Goal: Transaction & Acquisition: Purchase product/service

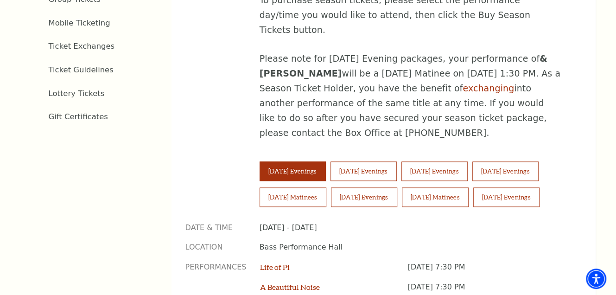
scroll to position [603, 0]
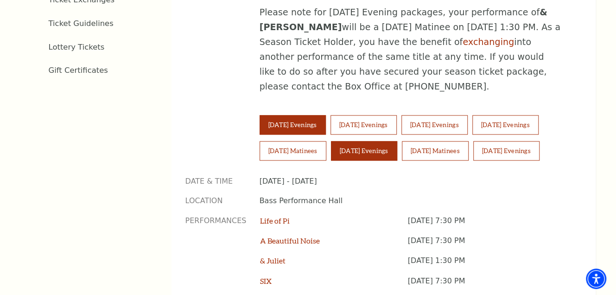
click at [370, 141] on button "[DATE] Evenings" at bounding box center [364, 150] width 66 height 19
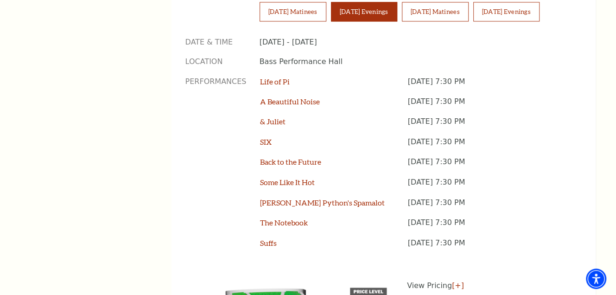
scroll to position [881, 0]
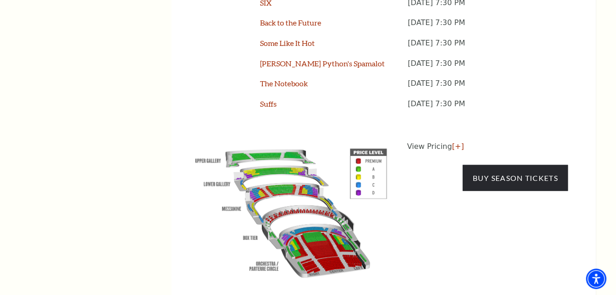
click at [359, 144] on img at bounding box center [292, 211] width 212 height 141
click at [285, 188] on img at bounding box center [292, 211] width 212 height 141
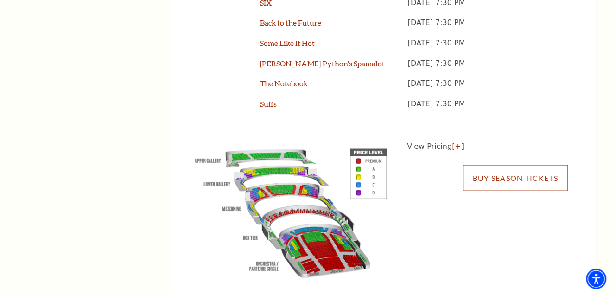
click at [519, 165] on link "Buy Season Tickets" at bounding box center [515, 178] width 105 height 26
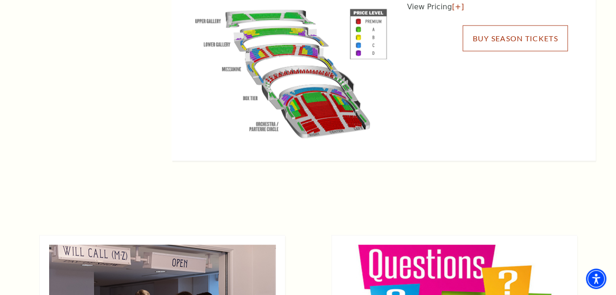
scroll to position [1067, 0]
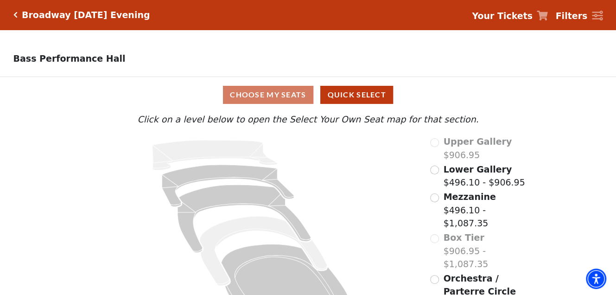
scroll to position [34, 0]
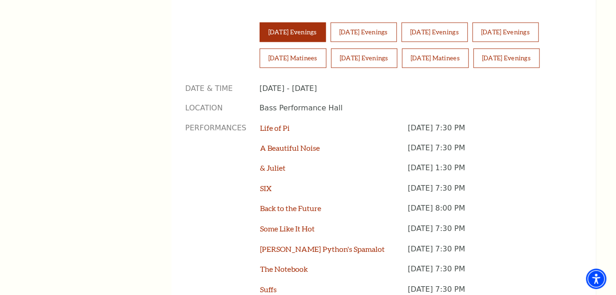
scroll to position [835, 0]
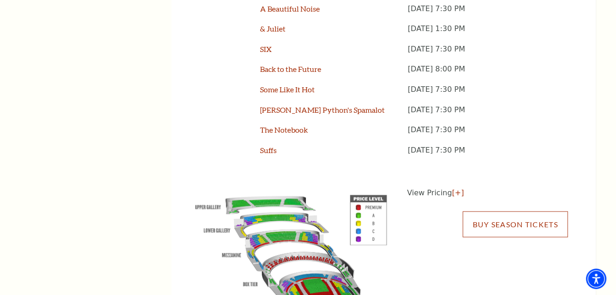
click at [532, 211] on link "Buy Season Tickets" at bounding box center [515, 224] width 105 height 26
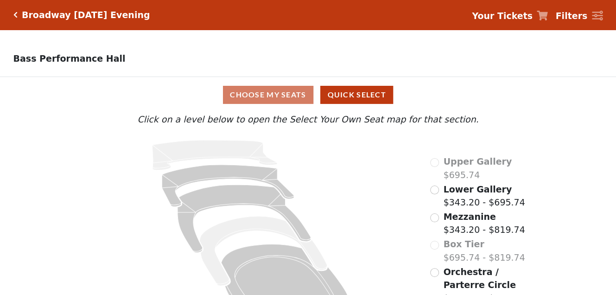
scroll to position [34, 0]
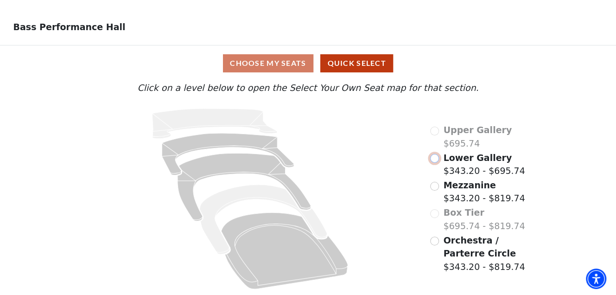
click at [433, 155] on input "Lower Gallery$343.20 - $695.74\a" at bounding box center [434, 158] width 9 height 9
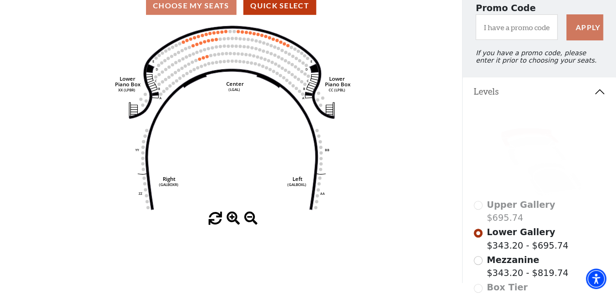
scroll to position [228, 0]
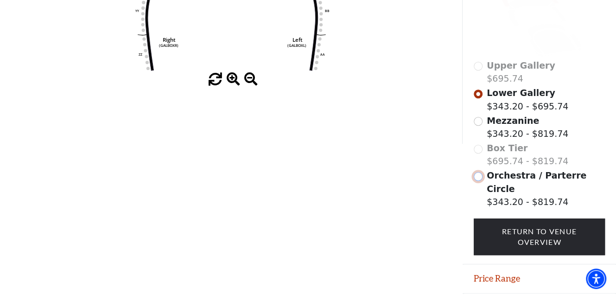
click at [476, 181] on input "Orchestra / Parterre Circle$343.20 - $819.74\a" at bounding box center [478, 176] width 9 height 9
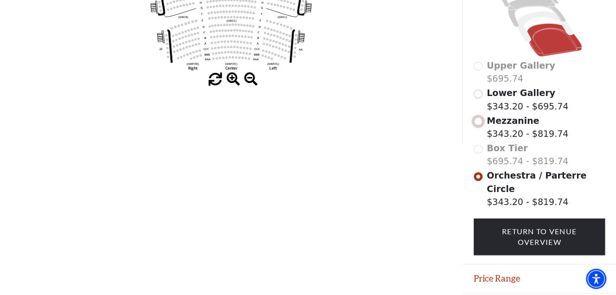
click at [479, 126] on input "Mezzanine$343.20 - $819.74\a" at bounding box center [478, 121] width 9 height 9
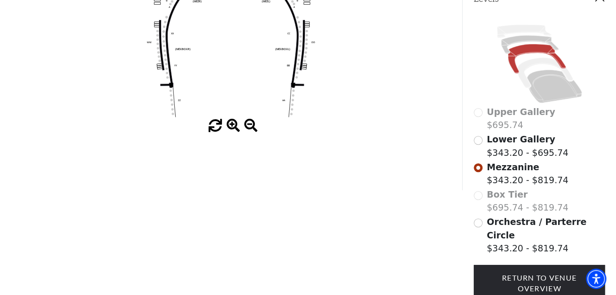
scroll to position [43, 0]
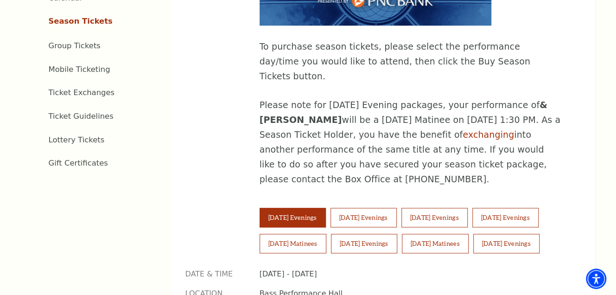
scroll to position [557, 0]
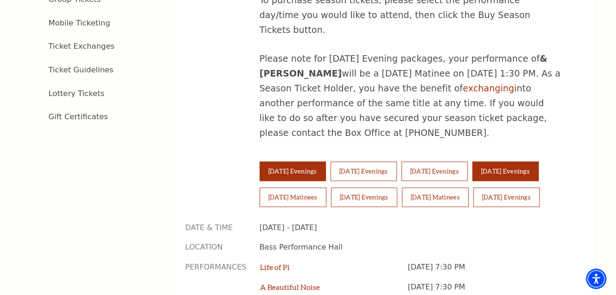
click at [509, 161] on button "[DATE] Evenings" at bounding box center [506, 170] width 66 height 19
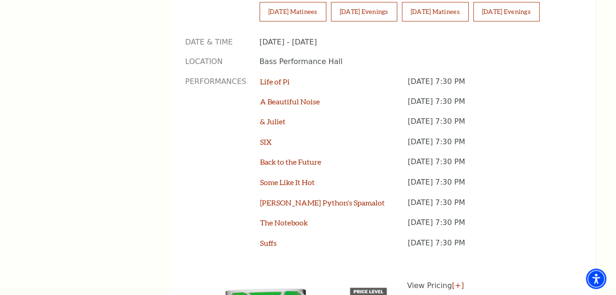
scroll to position [835, 0]
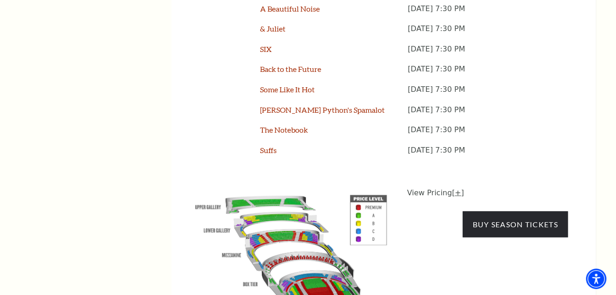
click at [455, 188] on link "[+]" at bounding box center [458, 192] width 12 height 9
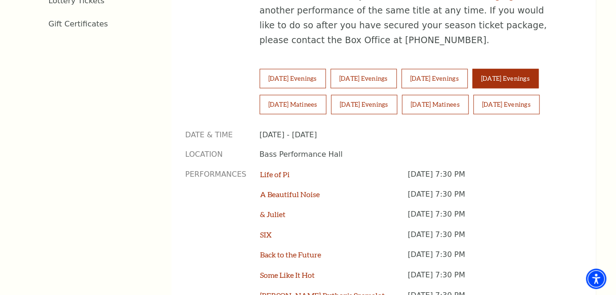
scroll to position [603, 0]
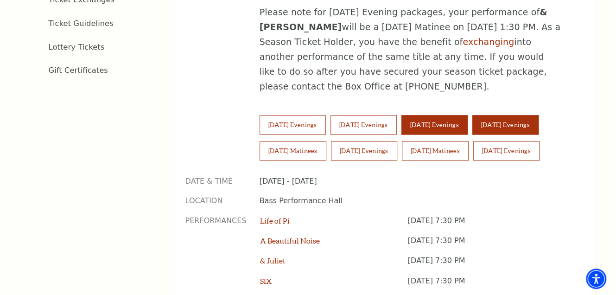
click at [468, 115] on button "[DATE] Evenings" at bounding box center [435, 124] width 66 height 19
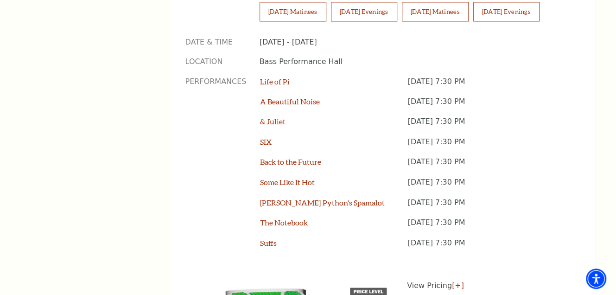
scroll to position [881, 0]
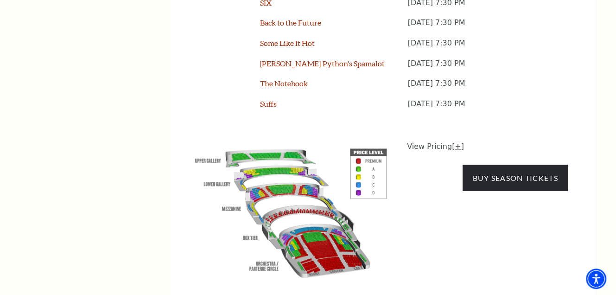
click at [454, 141] on link "[+]" at bounding box center [458, 145] width 12 height 9
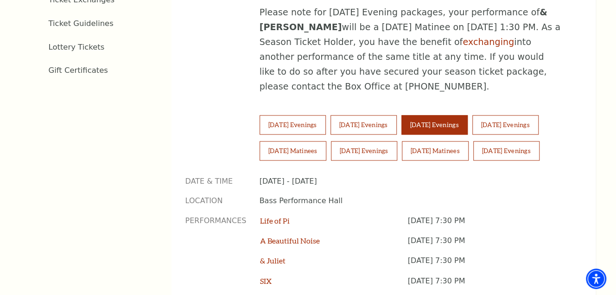
scroll to position [557, 0]
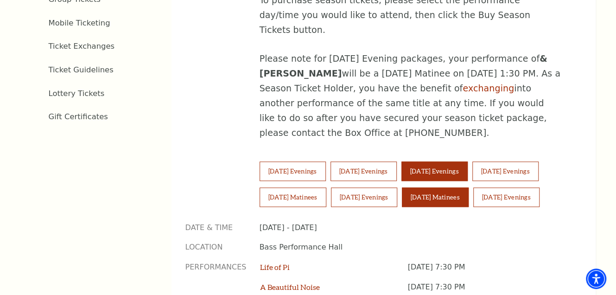
click at [460, 187] on button "[DATE] Matinees" at bounding box center [435, 196] width 67 height 19
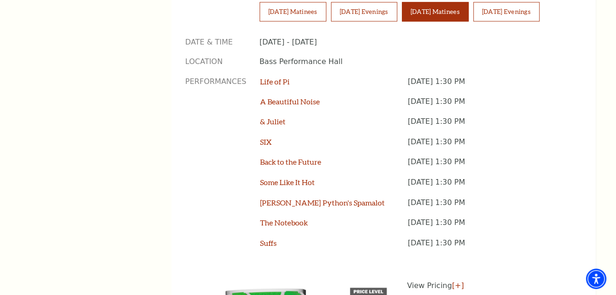
scroll to position [789, 0]
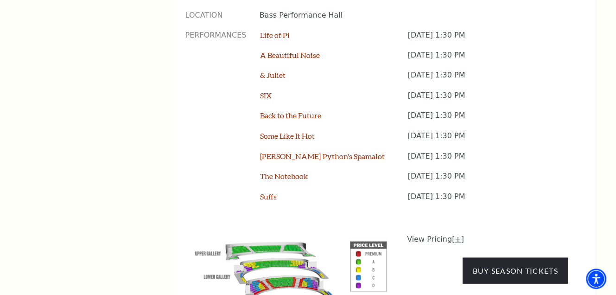
click at [455, 234] on link "[+]" at bounding box center [458, 238] width 12 height 9
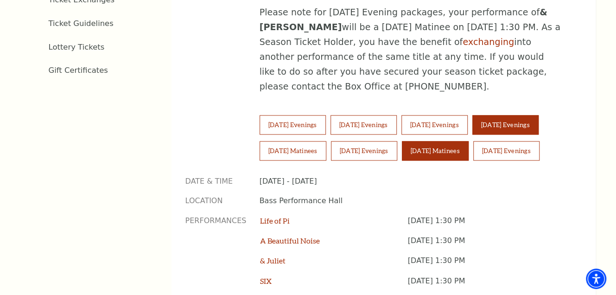
scroll to position [557, 0]
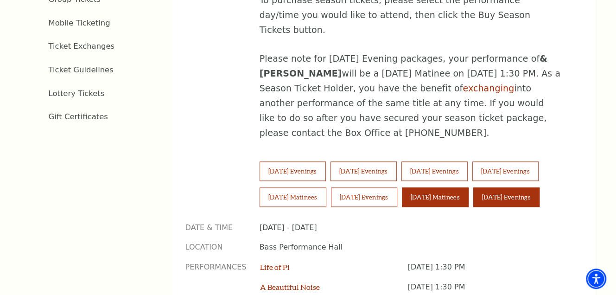
click at [510, 187] on button "[DATE] Evenings" at bounding box center [507, 196] width 66 height 19
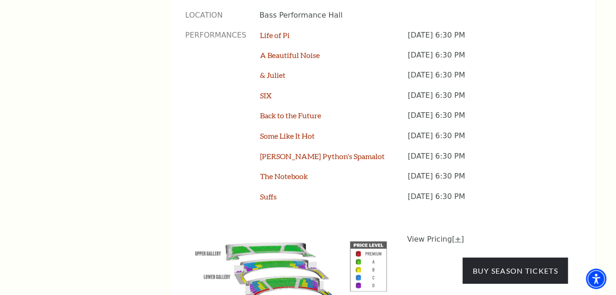
click at [454, 234] on link "[+]" at bounding box center [458, 238] width 12 height 9
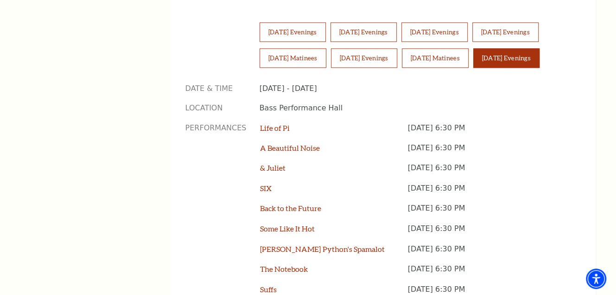
scroll to position [835, 0]
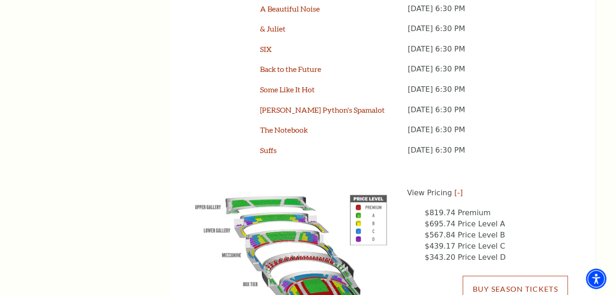
click at [504, 276] on link "Buy Season Tickets" at bounding box center [515, 289] width 105 height 26
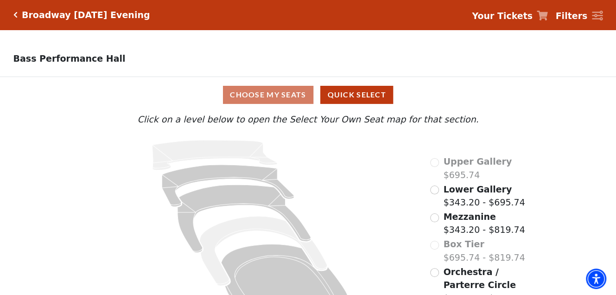
scroll to position [34, 0]
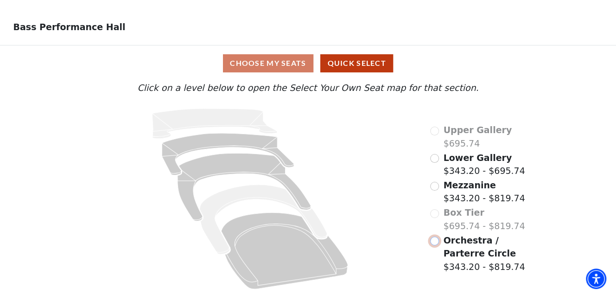
click at [436, 240] on input "Orchestra / Parterre Circle$343.20 - $819.74\a" at bounding box center [434, 241] width 9 height 9
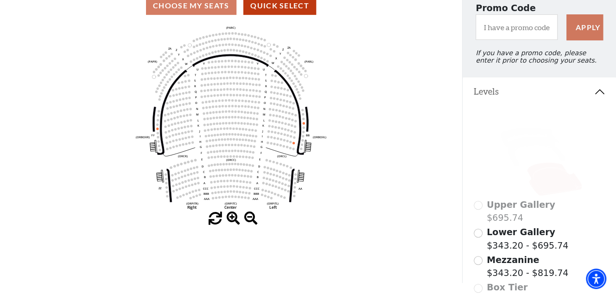
scroll to position [182, 0]
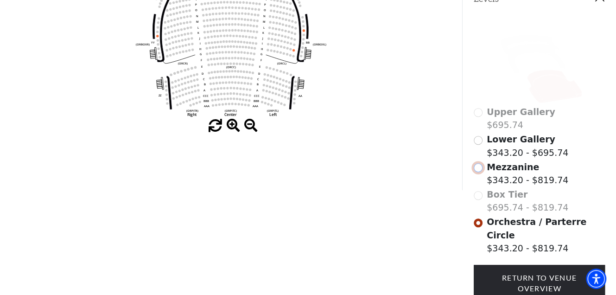
click at [478, 172] on input "Mezzanine$343.20 - $819.74\a" at bounding box center [478, 167] width 9 height 9
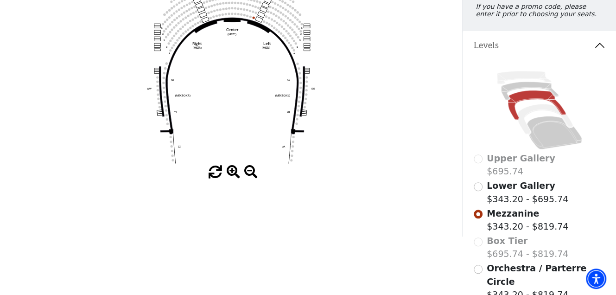
scroll to position [228, 0]
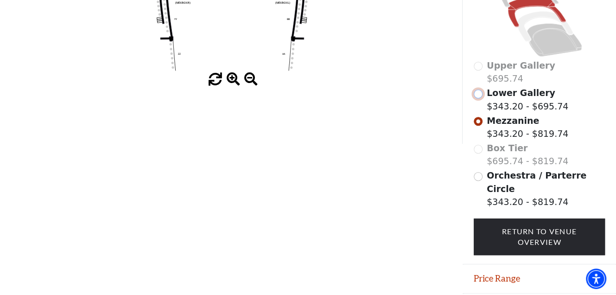
click at [477, 98] on input "Lower Gallery$343.20 - $695.74\a" at bounding box center [478, 94] width 9 height 9
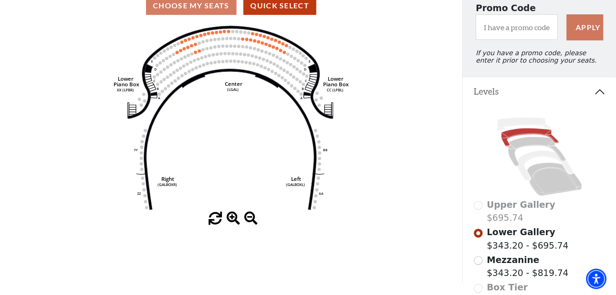
scroll to position [182, 0]
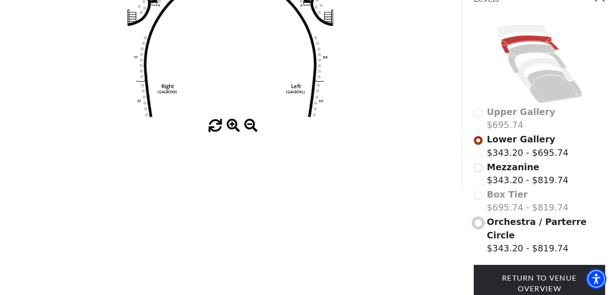
click at [478, 227] on input "Orchestra / Parterre Circle$343.20 - $819.74\a" at bounding box center [478, 222] width 9 height 9
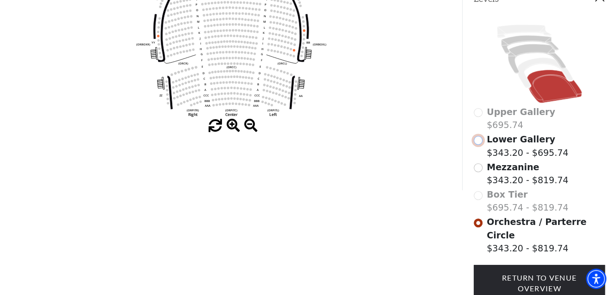
click at [479, 145] on input "Lower Gallery$343.20 - $695.74\a" at bounding box center [478, 140] width 9 height 9
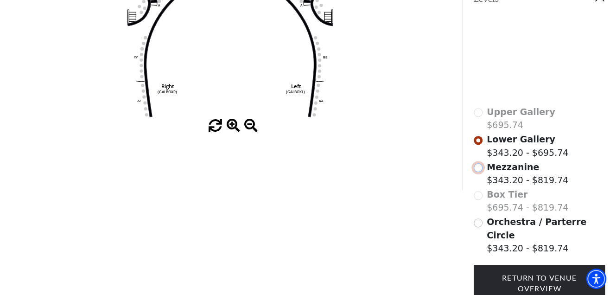
click at [478, 171] on input "Mezzanine$343.20 - $819.74\a" at bounding box center [478, 167] width 9 height 9
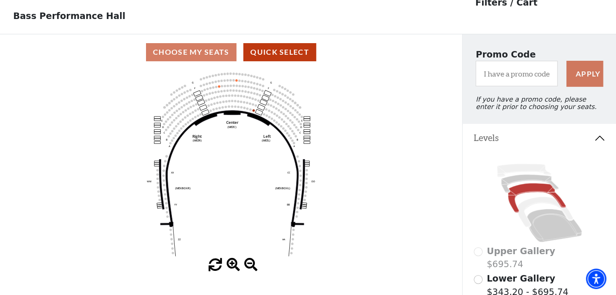
scroll to position [0, 0]
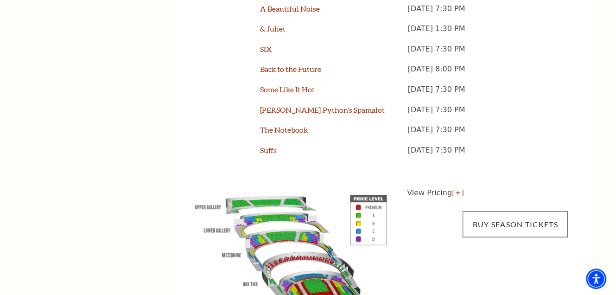
scroll to position [789, 0]
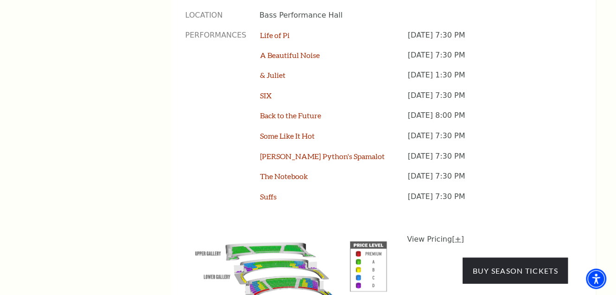
click at [454, 234] on link "[+]" at bounding box center [458, 238] width 12 height 9
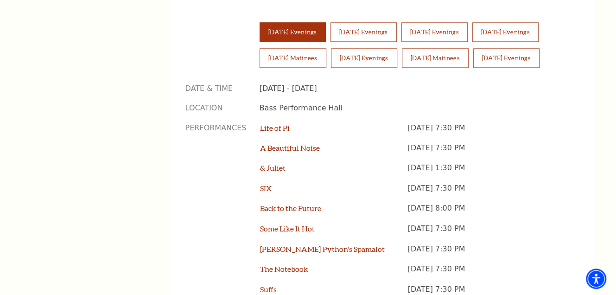
scroll to position [557, 0]
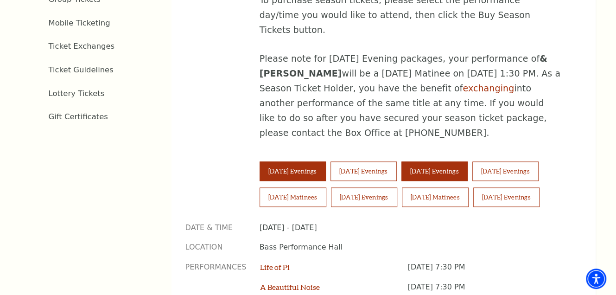
click at [468, 161] on button "[DATE] Evenings" at bounding box center [435, 170] width 66 height 19
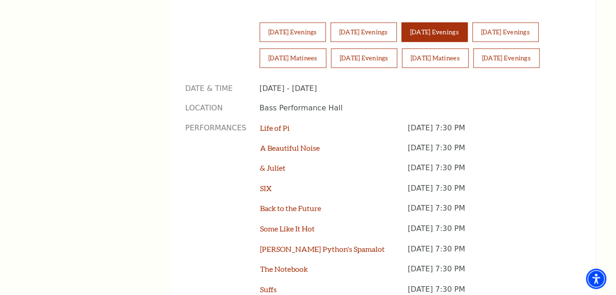
scroll to position [789, 0]
